Goal: Find specific page/section: Find specific page/section

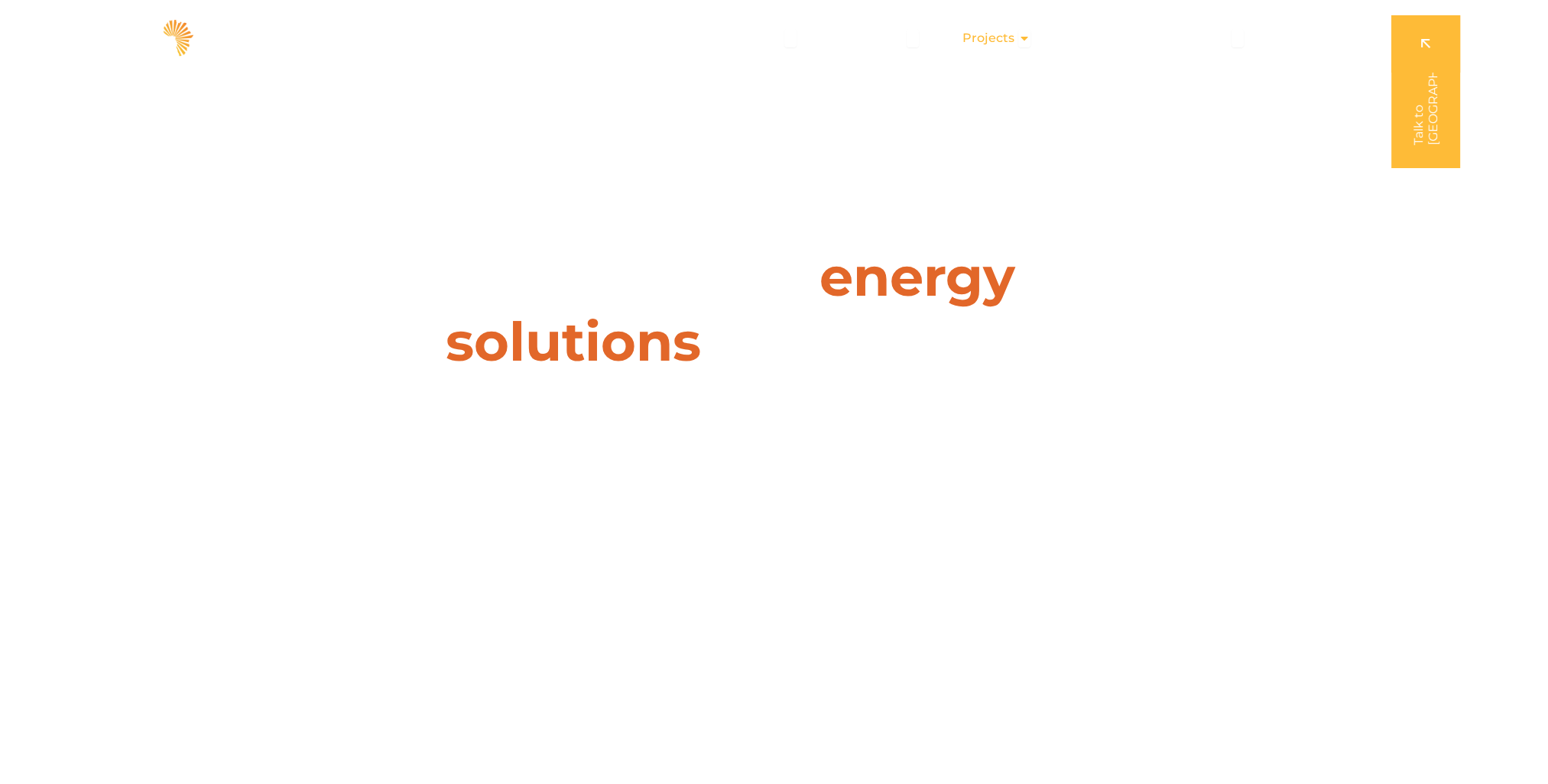
click at [1015, 41] on span "Projects" at bounding box center [989, 38] width 52 height 18
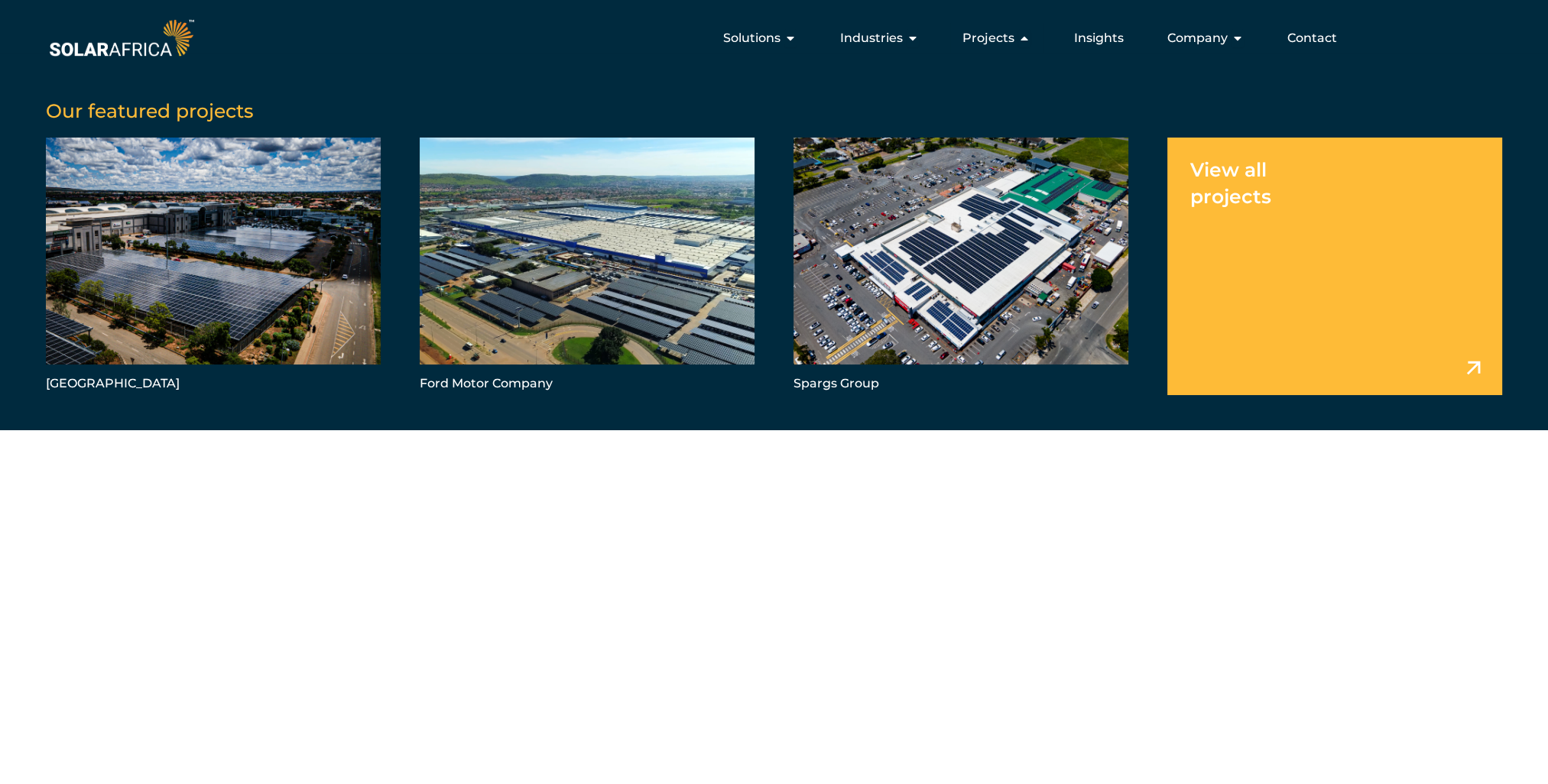
click at [1224, 172] on link "Menu" at bounding box center [1335, 266] width 335 height 257
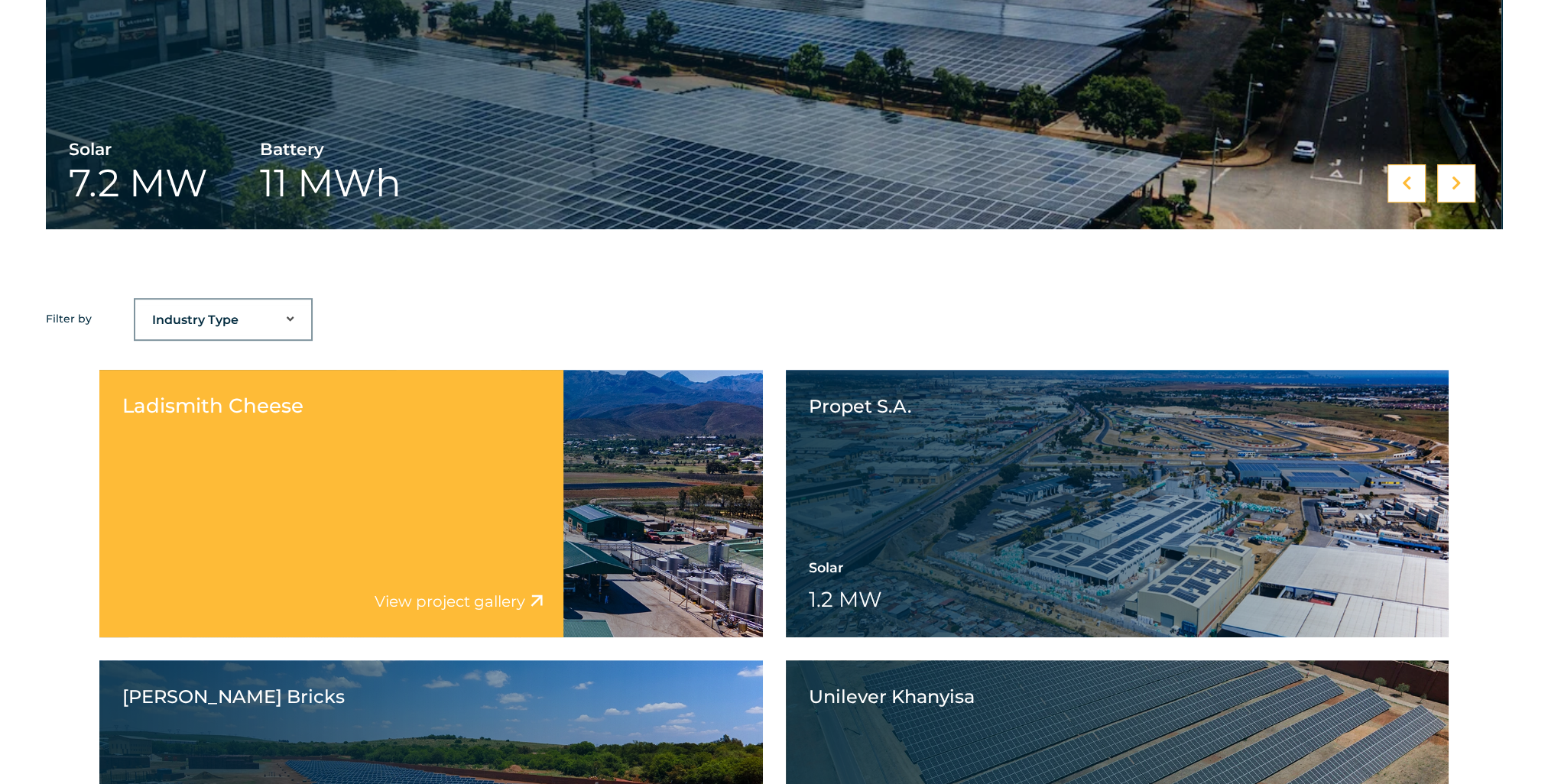
scroll to position [994, 0]
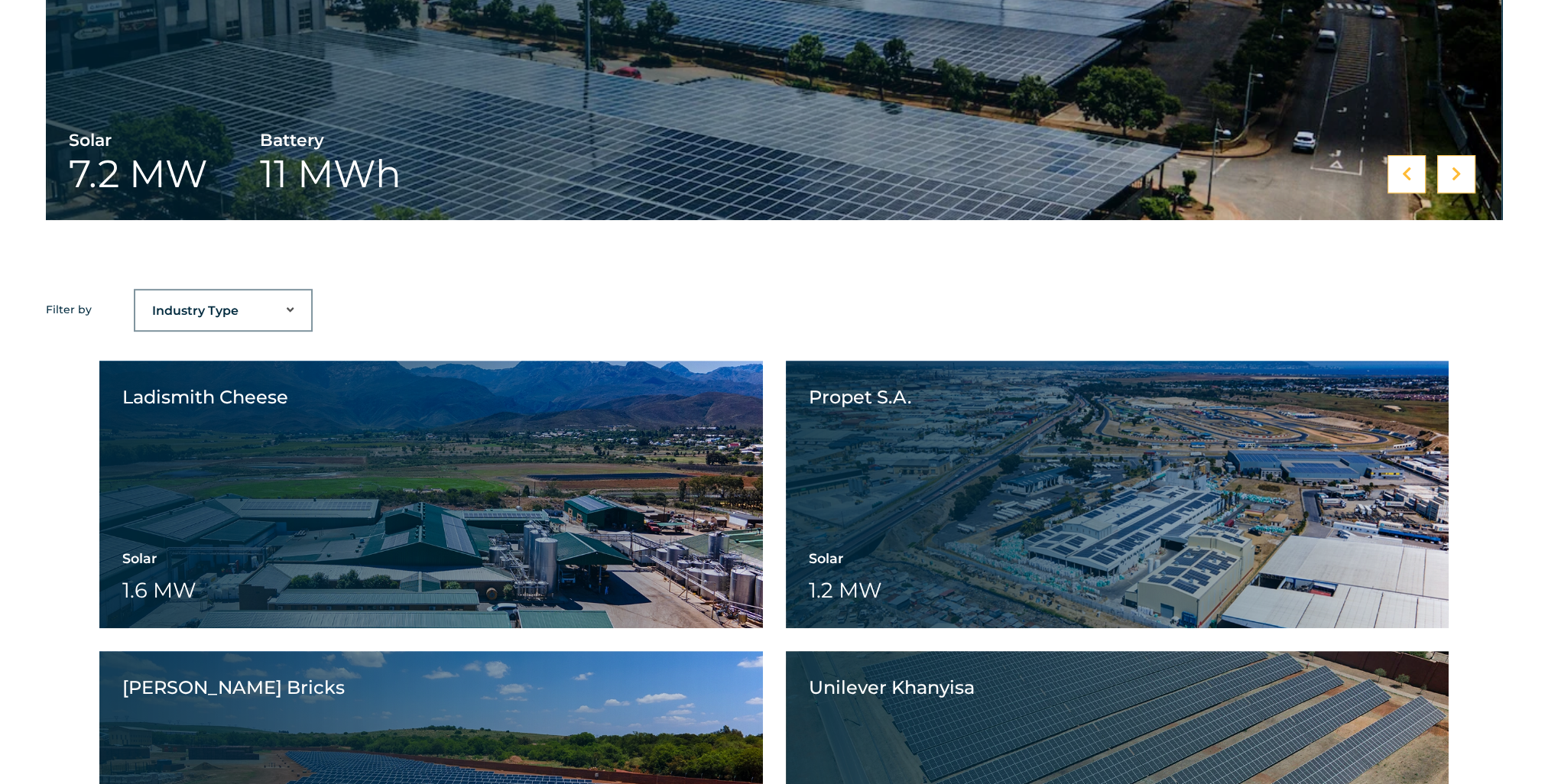
click at [244, 301] on select "Industry Type Agriculture Automotive Corporate Parks FMCG Food Processing Hospi…" at bounding box center [223, 310] width 176 height 30
select select "41"
click at [135, 295] on select "Industry Type Agriculture Automotive Corporate Parks FMCG Food Processing Hospi…" at bounding box center [223, 310] width 176 height 30
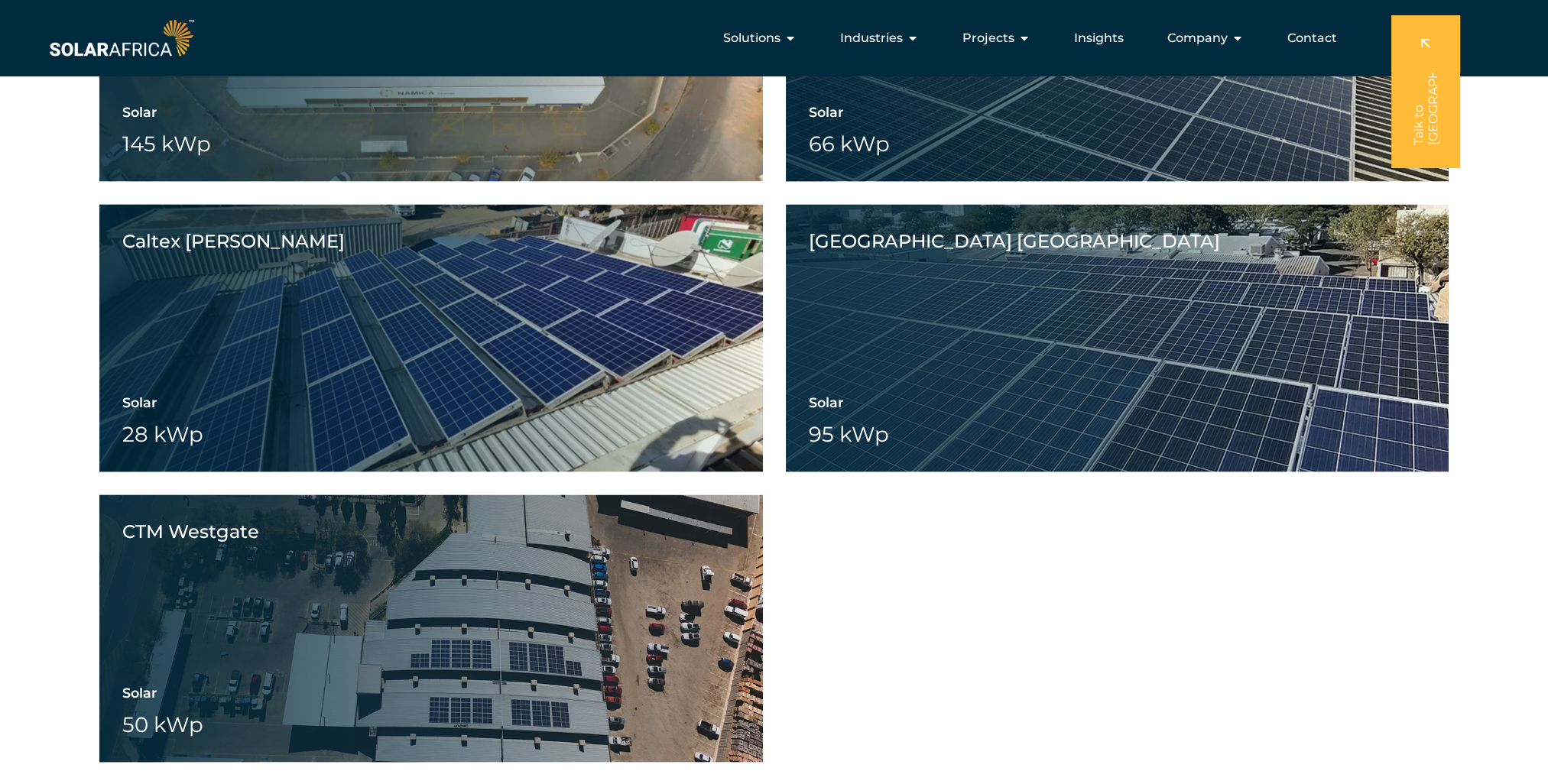
scroll to position [4051, 0]
